Goal: Information Seeking & Learning: Learn about a topic

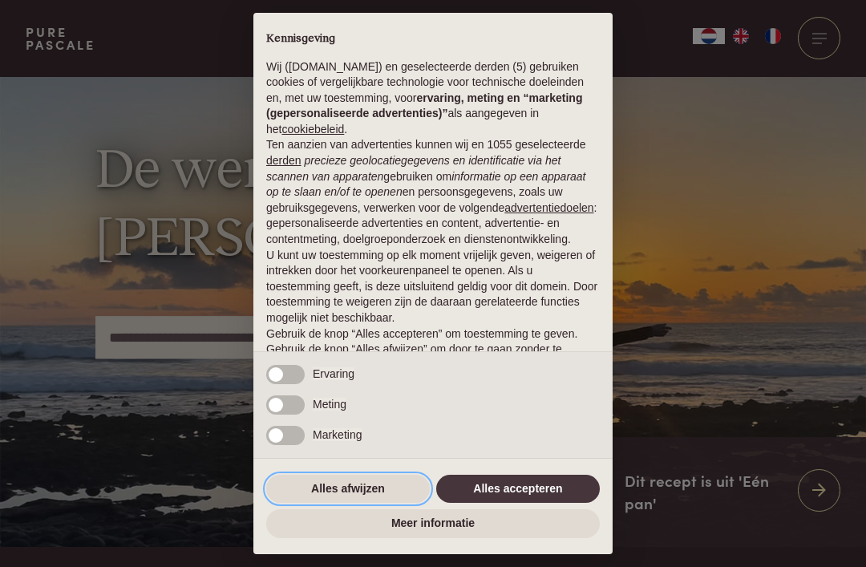
click at [404, 482] on button "Alles afwijzen" at bounding box center [348, 489] width 164 height 29
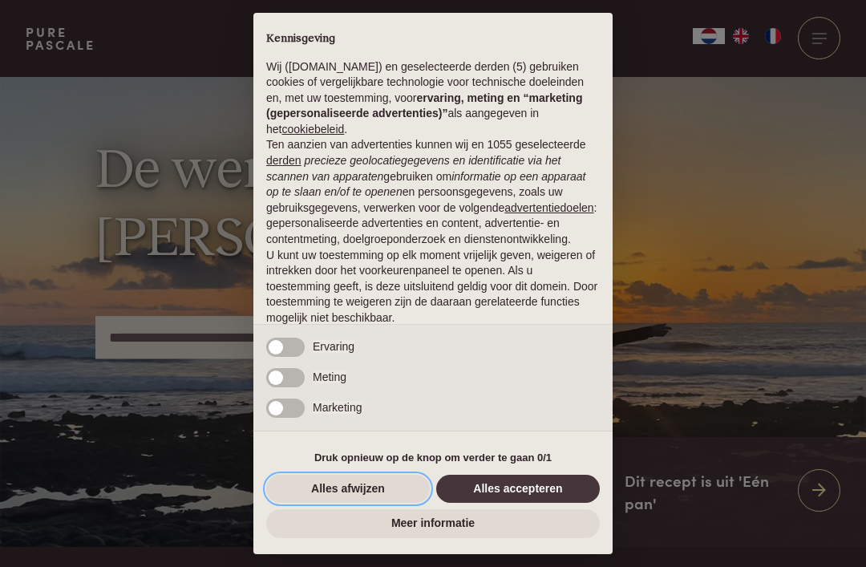
scroll to position [67, 0]
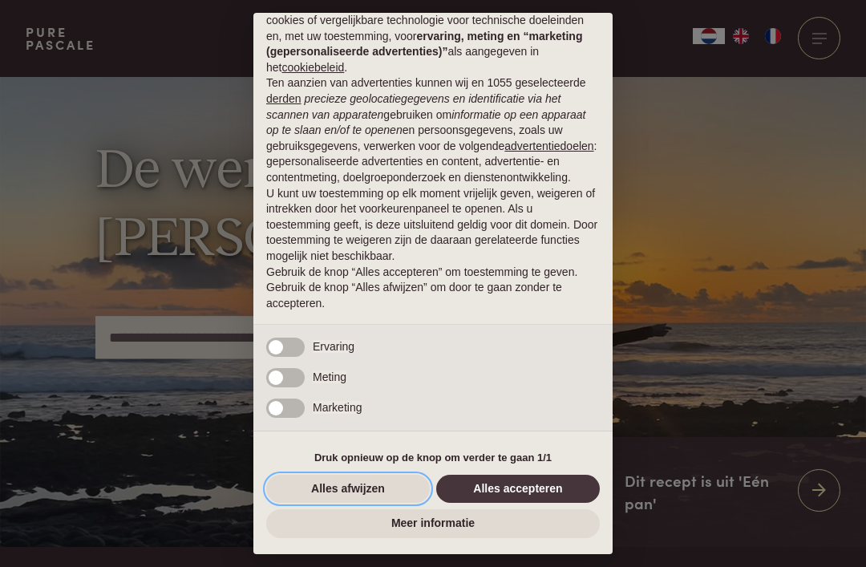
click at [394, 491] on button "Alles afwijzen" at bounding box center [348, 489] width 164 height 29
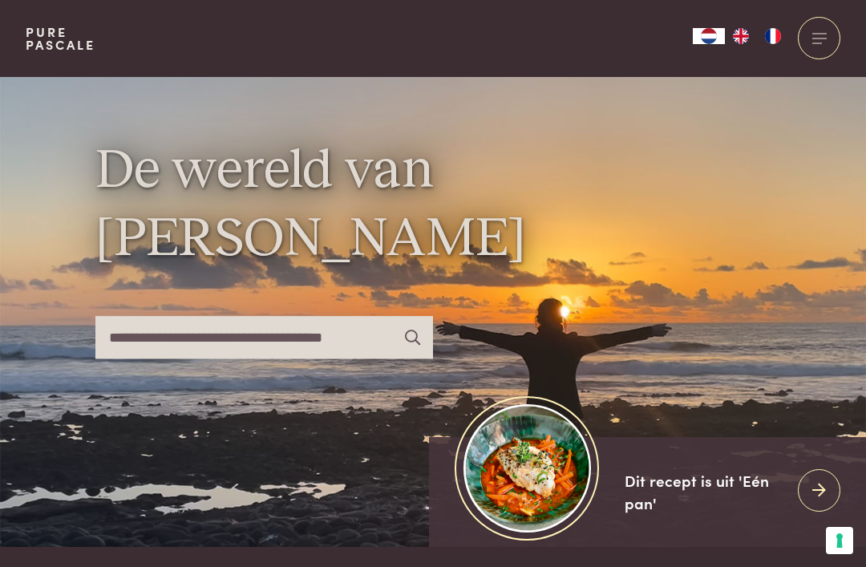
click at [367, 358] on input "text" at bounding box center [263, 337] width 337 height 42
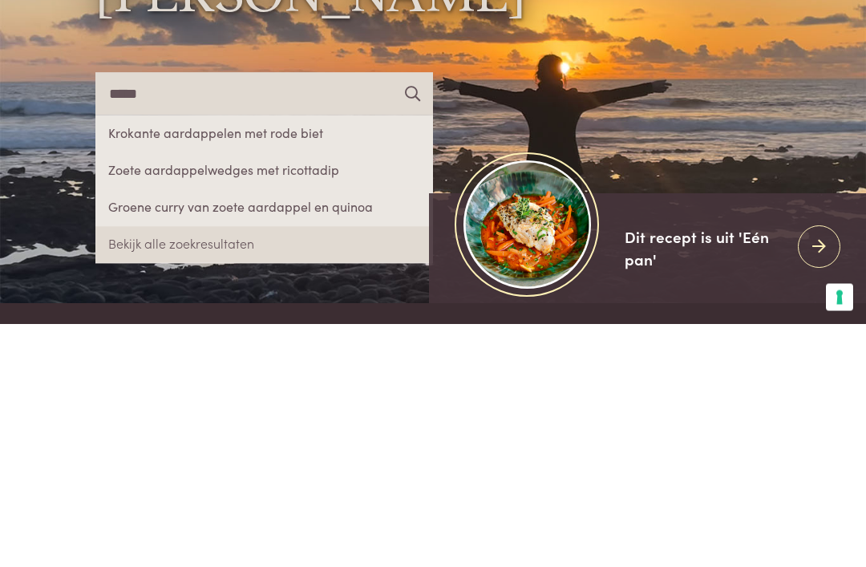
type input "*****"
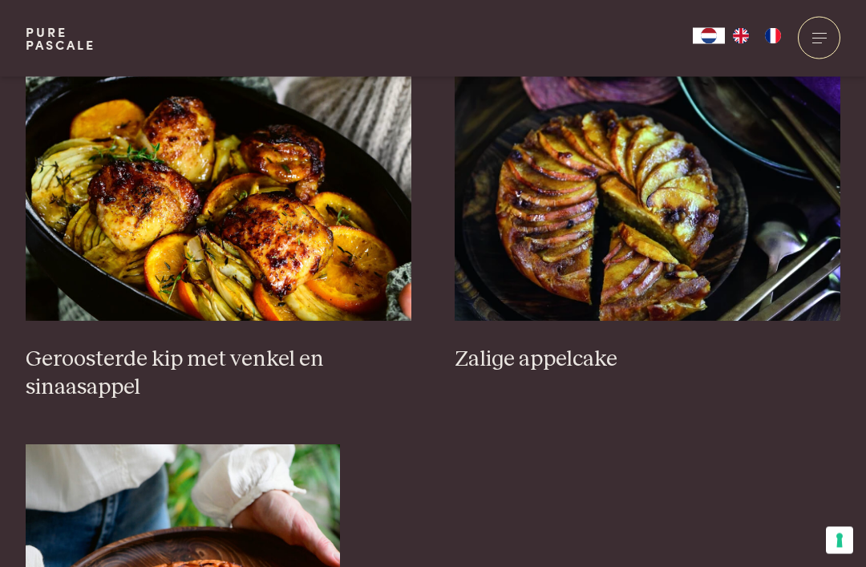
scroll to position [703, 0]
click at [582, 359] on h3 "Zalige appelcake" at bounding box center [648, 360] width 386 height 28
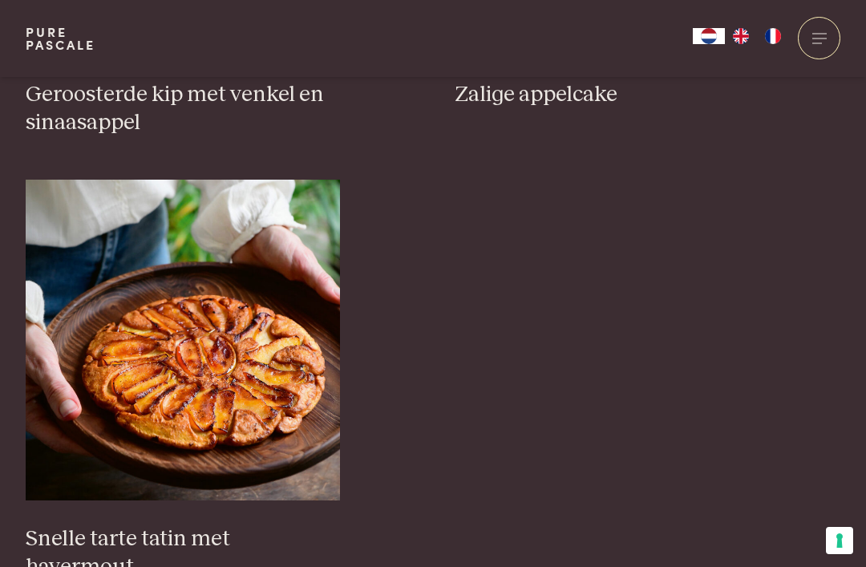
scroll to position [966, 0]
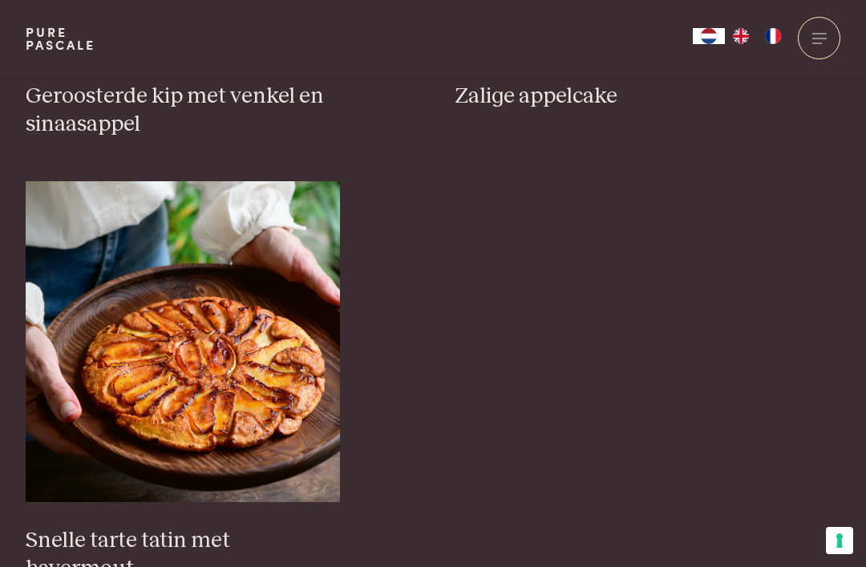
click at [259, 410] on img at bounding box center [183, 341] width 314 height 321
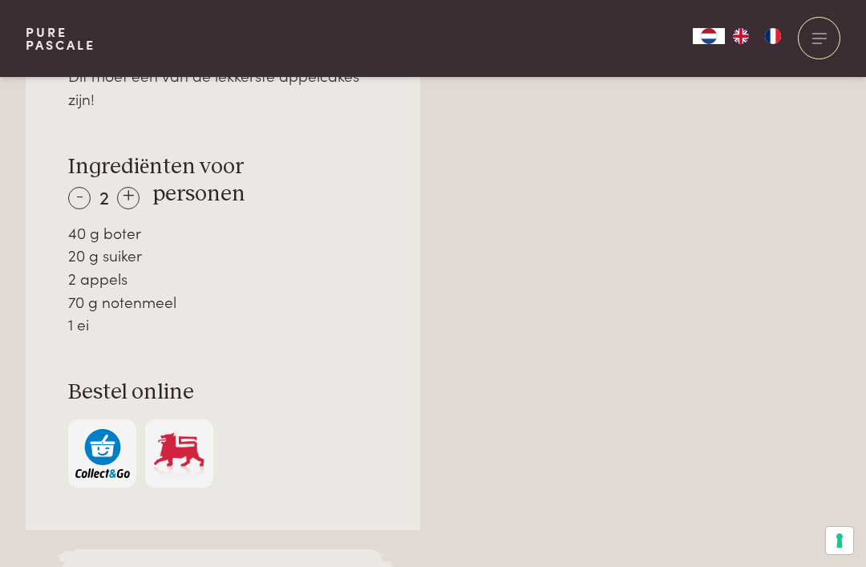
scroll to position [1085, 0]
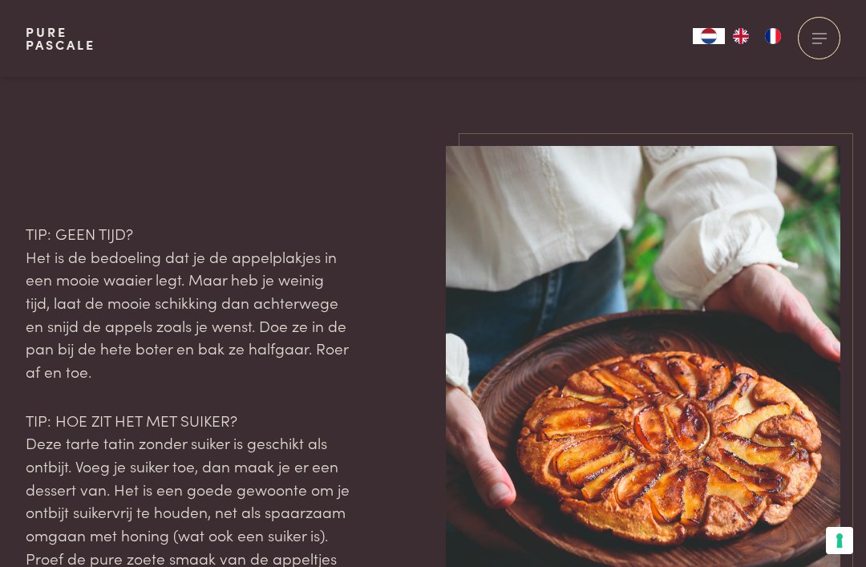
scroll to position [2540, 0]
